Goal: Information Seeking & Learning: Check status

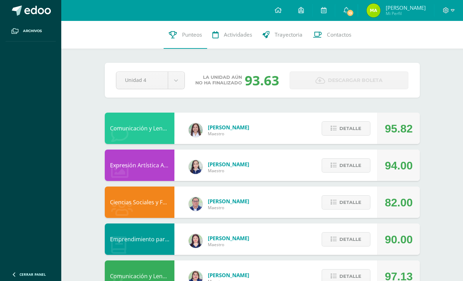
click at [286, 75] on div "La unidad aún no ha finalizado 93.63" at bounding box center [238, 80] width 100 height 18
click at [378, 129] on div "95.82" at bounding box center [398, 127] width 42 height 31
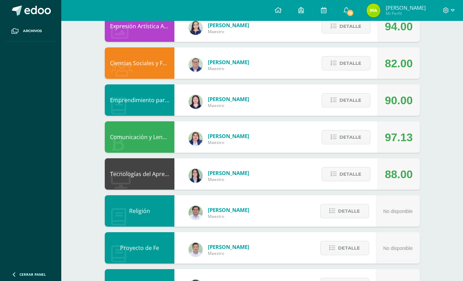
scroll to position [135, 0]
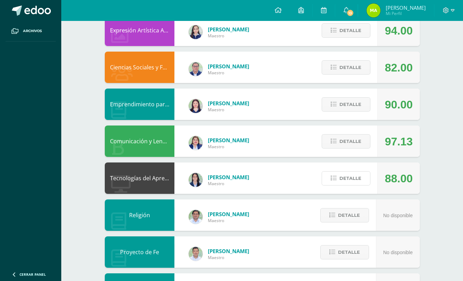
click at [354, 181] on span "Detalle" at bounding box center [350, 178] width 22 height 13
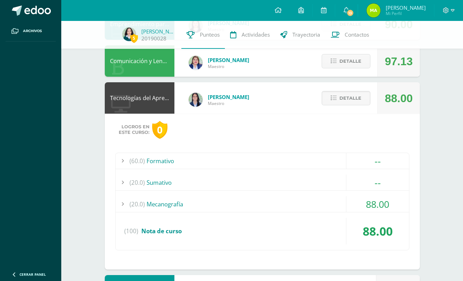
scroll to position [235, 0]
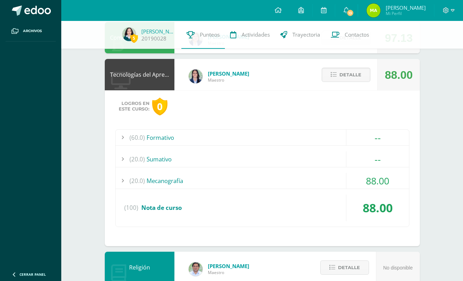
click at [289, 169] on div "(60.0) Formativo -- Carrera de saltadores (100)" at bounding box center [262, 177] width 294 height 97
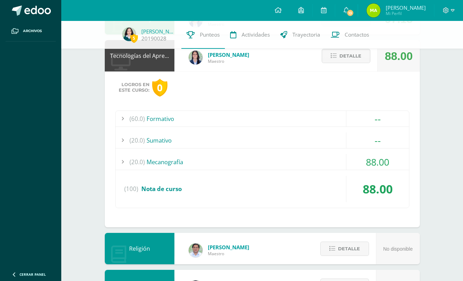
click at [278, 152] on div "(60.0) Formativo -- Carrera de saltadores (100)" at bounding box center [262, 158] width 294 height 97
click at [275, 156] on div "(20.0) Mecanografía" at bounding box center [262, 162] width 293 height 16
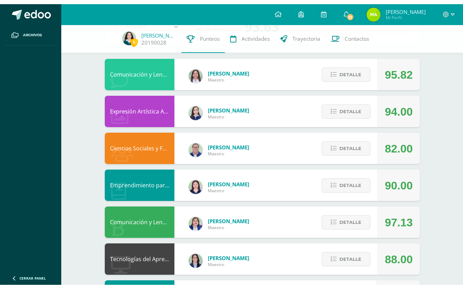
scroll to position [55, 0]
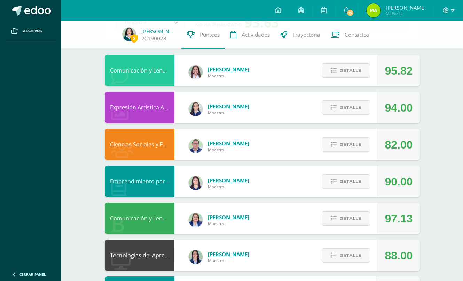
drag, startPoint x: 112, startPoint y: 143, endPoint x: 416, endPoint y: 150, distance: 303.9
click at [416, 150] on div "Ciencias Sociales y Formación Ciudadana Richard Guillén Maestro 82.00 Detalle" at bounding box center [262, 143] width 315 height 31
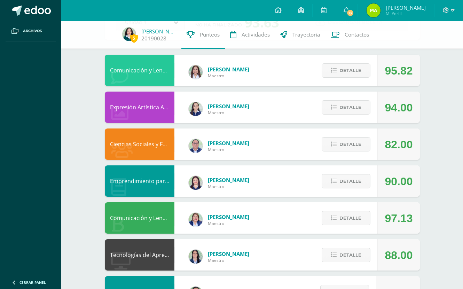
drag, startPoint x: 416, startPoint y: 150, endPoint x: 442, endPoint y: 167, distance: 31.1
click at [442, 167] on div "5 [PERSON_NAME] 20190028 Punteos Actividades Trayectoria Contactos Pendiente Un…" at bounding box center [262, 291] width 402 height 650
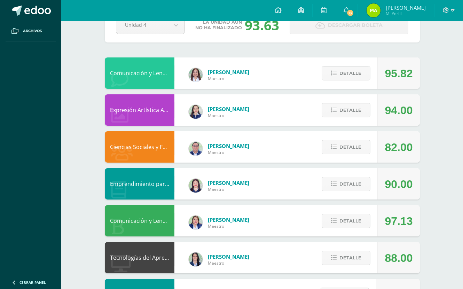
scroll to position [0, 0]
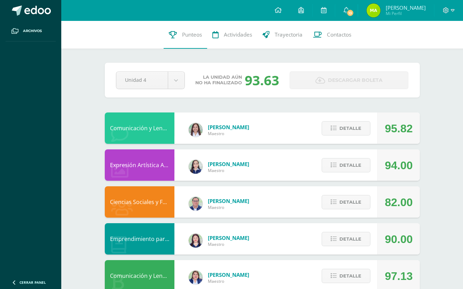
drag, startPoint x: 246, startPoint y: 80, endPoint x: 287, endPoint y: 79, distance: 41.8
click at [287, 79] on div "Unidad 4 Unidad 1 Unidad 2 Unidad 3 Unidad 4 La unidad aún no ha finalizado 93.…" at bounding box center [262, 80] width 298 height 18
drag, startPoint x: 287, startPoint y: 79, endPoint x: 298, endPoint y: 113, distance: 36.4
click at [298, 113] on div "Comunicación y Lenguaje, Inglés Diana Marroquin Maestro 95.82 Detalle" at bounding box center [262, 127] width 315 height 31
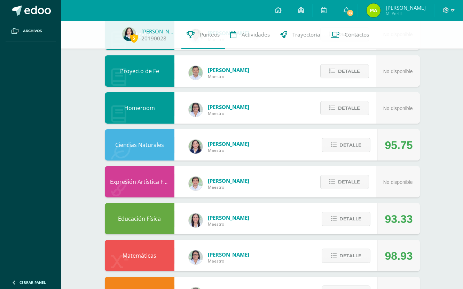
click at [263, 183] on div "Expresión Artística FORMACIÓN MUSICAL Miguel Ramos Maestro No disponible Detalle" at bounding box center [262, 181] width 315 height 31
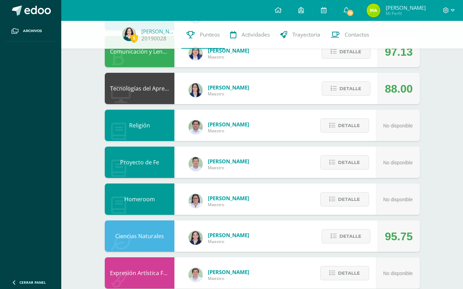
scroll to position [194, 0]
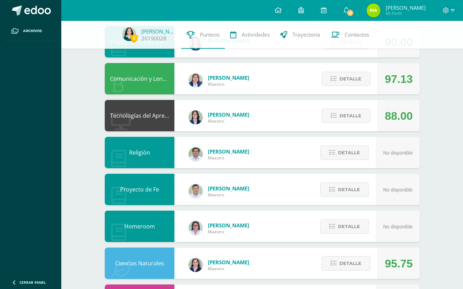
drag, startPoint x: 112, startPoint y: 114, endPoint x: 418, endPoint y: 115, distance: 305.6
click at [418, 115] on div "Tecnologías del Aprendizaje y la Comunicación: Computación Alejandra Rimola Mae…" at bounding box center [262, 115] width 315 height 31
drag, startPoint x: 418, startPoint y: 115, endPoint x: 445, endPoint y: 140, distance: 36.9
click at [445, 140] on div "5 [PERSON_NAME] 20190028 Punteos Actividades Trayectoria Contactos Pendiente Un…" at bounding box center [262, 152] width 402 height 650
